Goal: Task Accomplishment & Management: Manage account settings

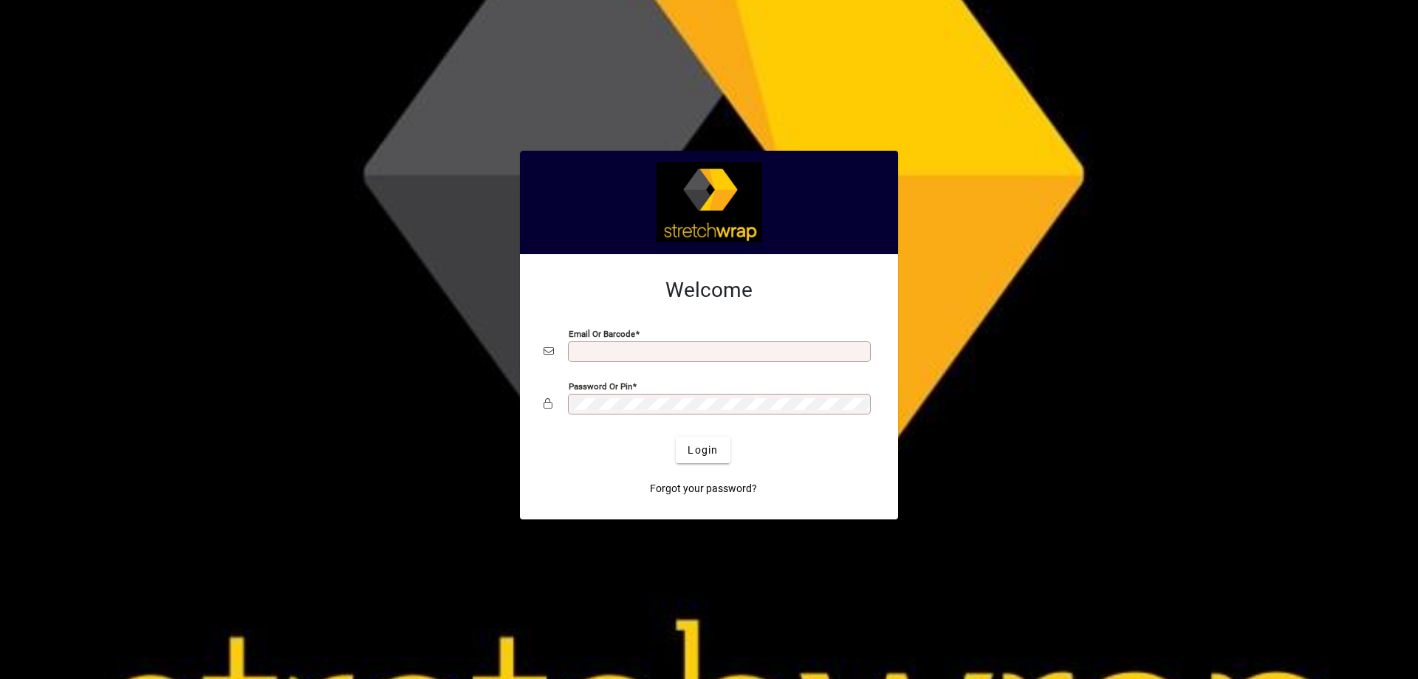
type input "**********"
click at [1064, 310] on div at bounding box center [709, 339] width 1418 height 679
